Goal: Task Accomplishment & Management: Manage account settings

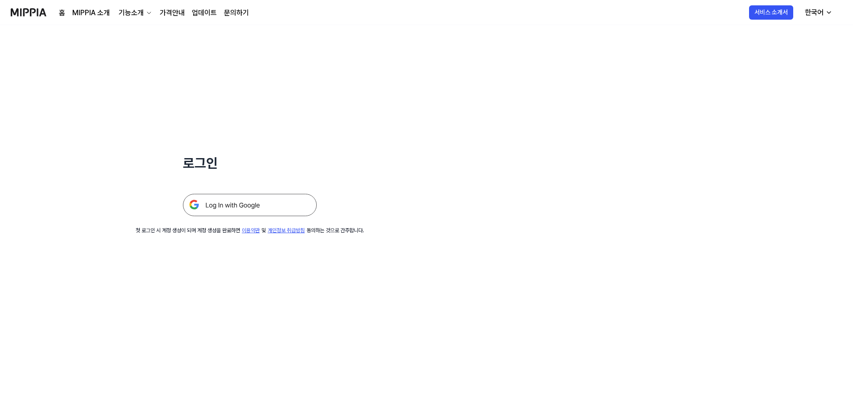
click at [262, 202] on img at bounding box center [250, 205] width 134 height 22
